Goal: Book appointment/travel/reservation

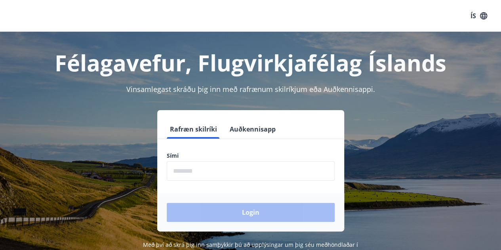
click at [215, 174] on input "phone" at bounding box center [251, 170] width 168 height 19
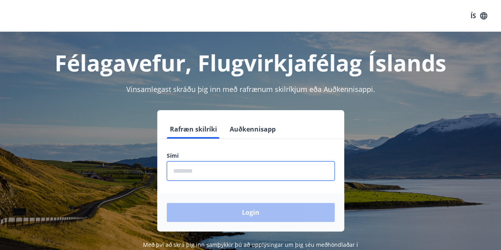
type input "********"
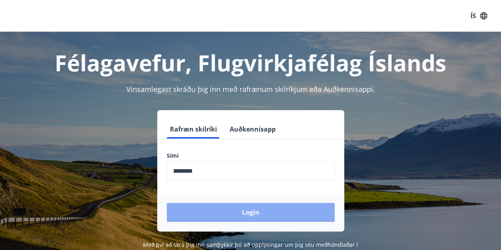
click at [233, 211] on button "Login" at bounding box center [251, 212] width 168 height 19
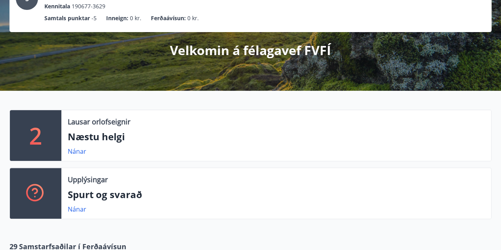
scroll to position [79, 0]
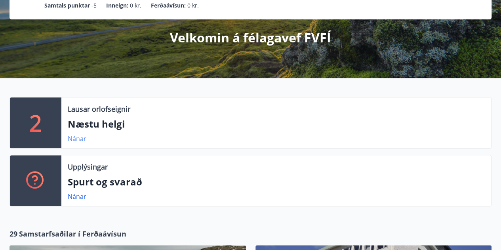
click at [78, 139] on link "Nánar" at bounding box center [77, 138] width 19 height 9
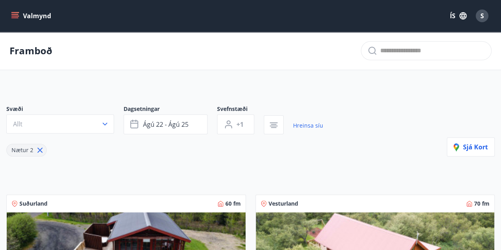
click at [17, 15] on icon "menu" at bounding box center [15, 16] width 8 height 8
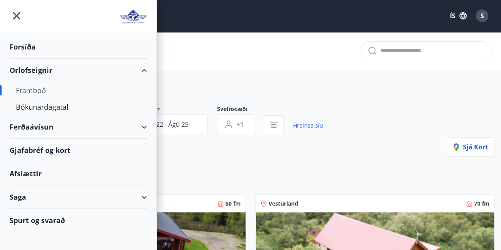
click at [39, 66] on div "Orlofseignir" at bounding box center [78, 70] width 137 height 23
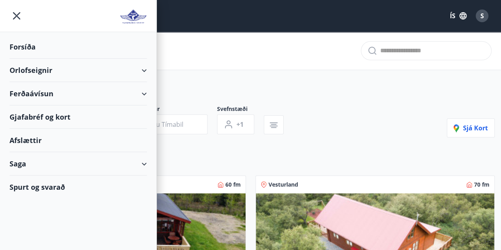
type input "*"
click at [146, 69] on div "Orlofseignir" at bounding box center [78, 70] width 137 height 23
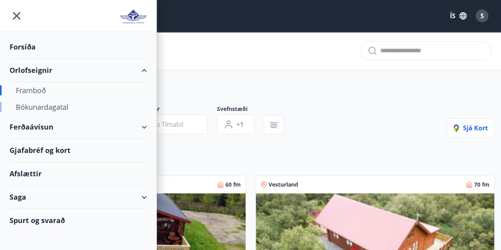
click at [36, 110] on div "Bókunardagatal" at bounding box center [78, 107] width 125 height 17
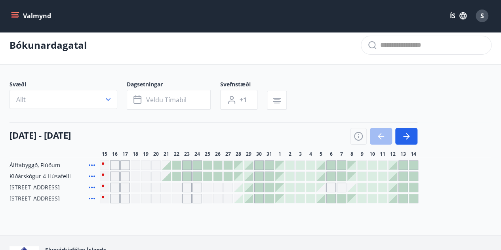
scroll to position [40, 0]
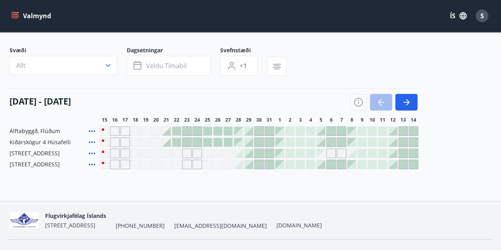
click at [114, 163] on div "Gráir dagar eru ekki bókanlegir" at bounding box center [115, 165] width 10 height 10
click at [151, 102] on div "15 ágúst - 14 september" at bounding box center [214, 99] width 408 height 22
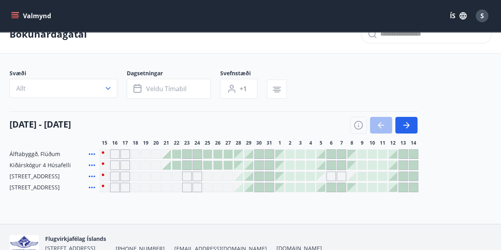
scroll to position [0, 0]
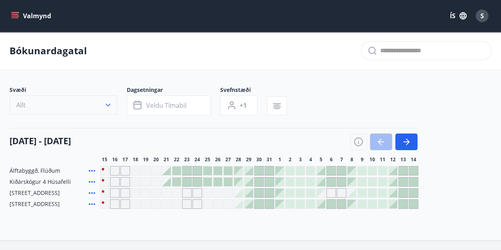
click at [109, 100] on button "Allt" at bounding box center [64, 104] width 108 height 19
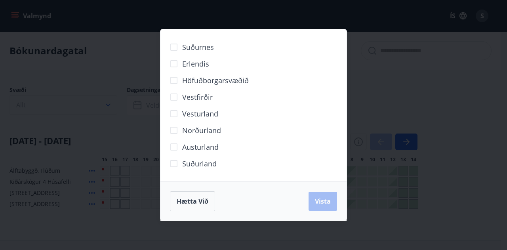
click at [109, 100] on div "Suðurnes Erlendis Höfuðborgarsvæðið Vestfirðir Vesturland Norðurland Austurland…" at bounding box center [253, 125] width 507 height 250
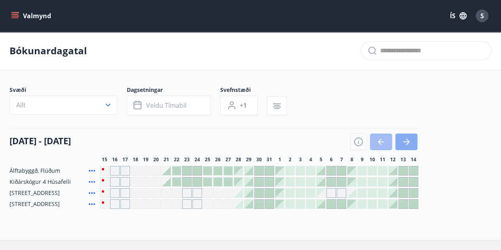
click at [412, 139] on button "button" at bounding box center [406, 141] width 22 height 17
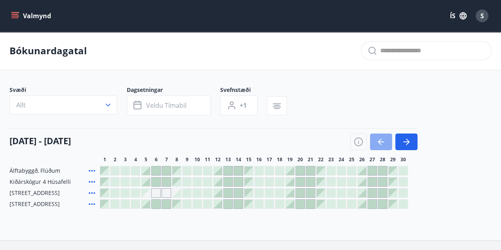
click at [383, 137] on icon "button" at bounding box center [381, 142] width 10 height 10
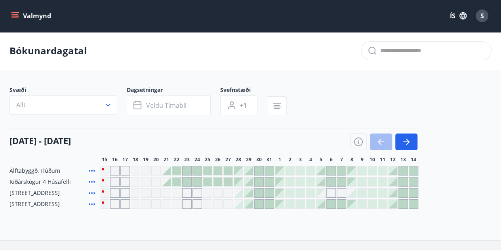
click at [388, 95] on div "Svæði Allt Dagsetningar Veldu tímabil Svefnstæði +1" at bounding box center [251, 102] width 482 height 32
click at [278, 104] on icon "button" at bounding box center [277, 106] width 10 height 10
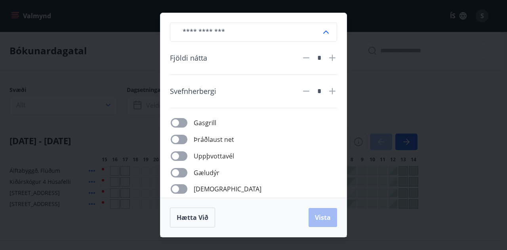
click at [405, 78] on div "​ Fjöldi nátta * Svefnherbergi * Gasgrill Þráðlaust net Uppþvottavél Gæludýr Þu…" at bounding box center [253, 125] width 507 height 250
